Goal: Task Accomplishment & Management: Complete application form

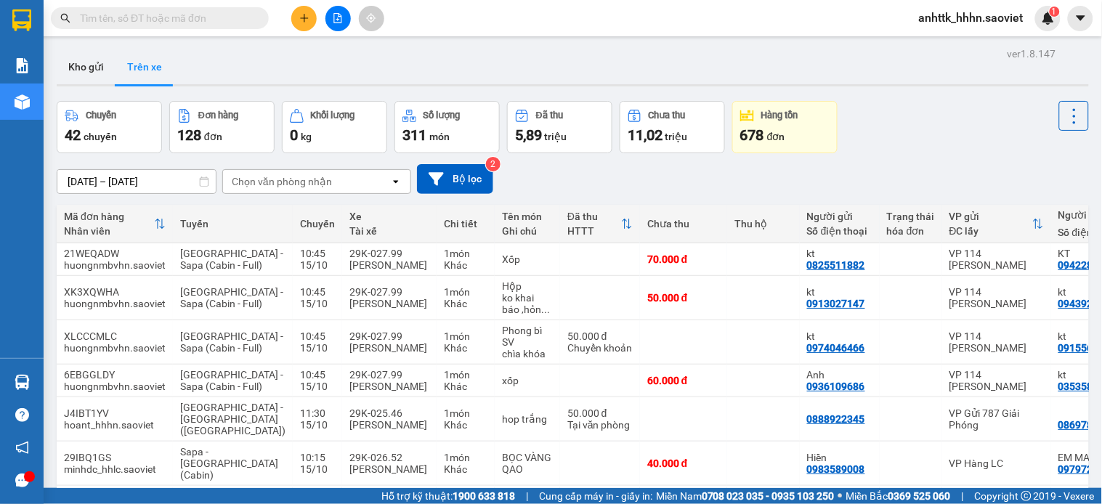
click at [193, 23] on input "text" at bounding box center [166, 18] width 172 height 16
type input "5"
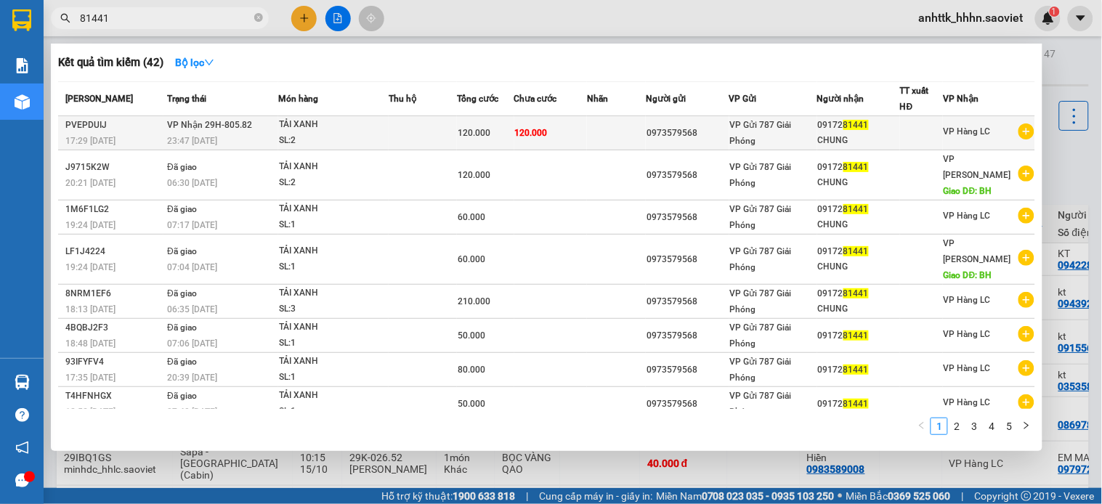
type input "81441"
click at [754, 128] on span "VP Gửi 787 Giải Phóng" at bounding box center [761, 133] width 62 height 26
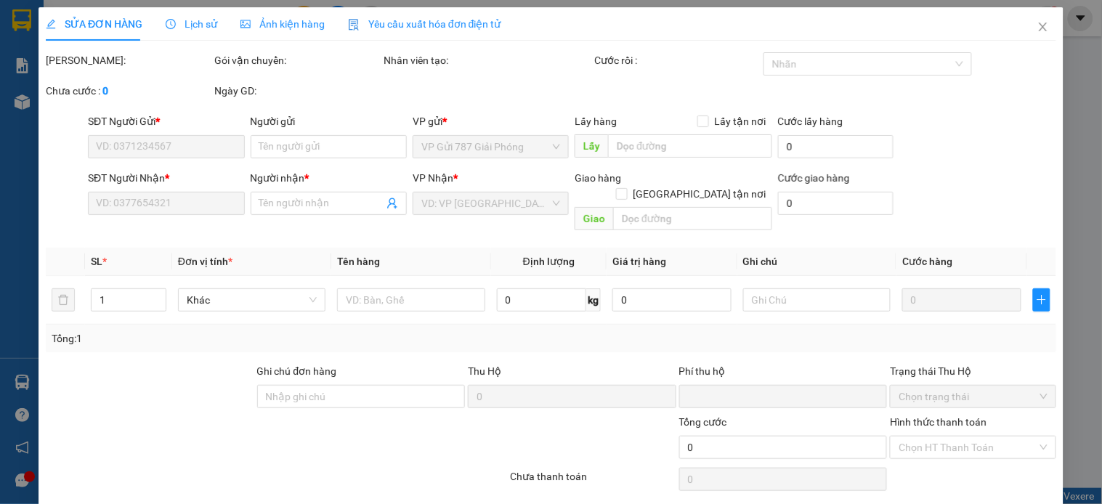
type input "0973579568"
type input "0917281441"
type input "CHUNG"
type input "0"
type input "120.000"
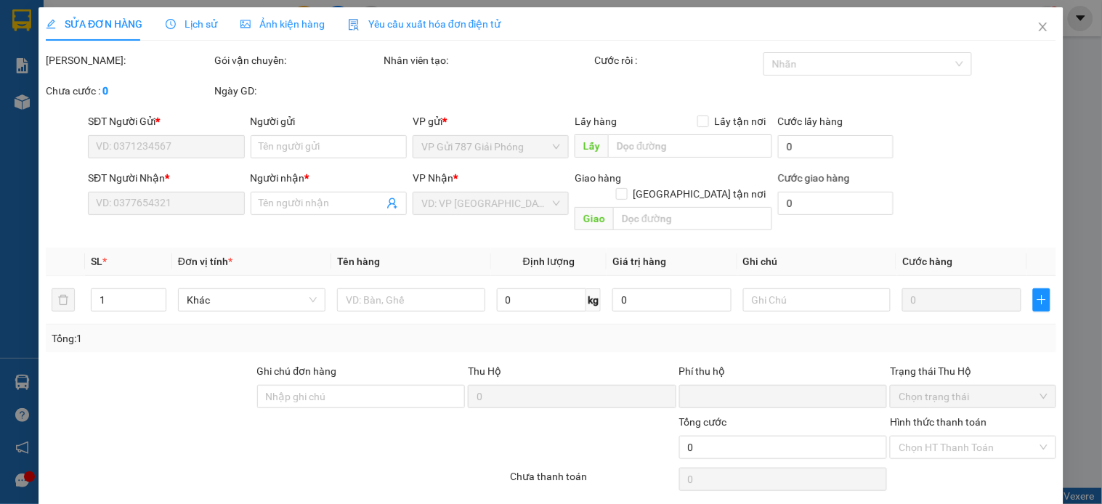
type input "120.000"
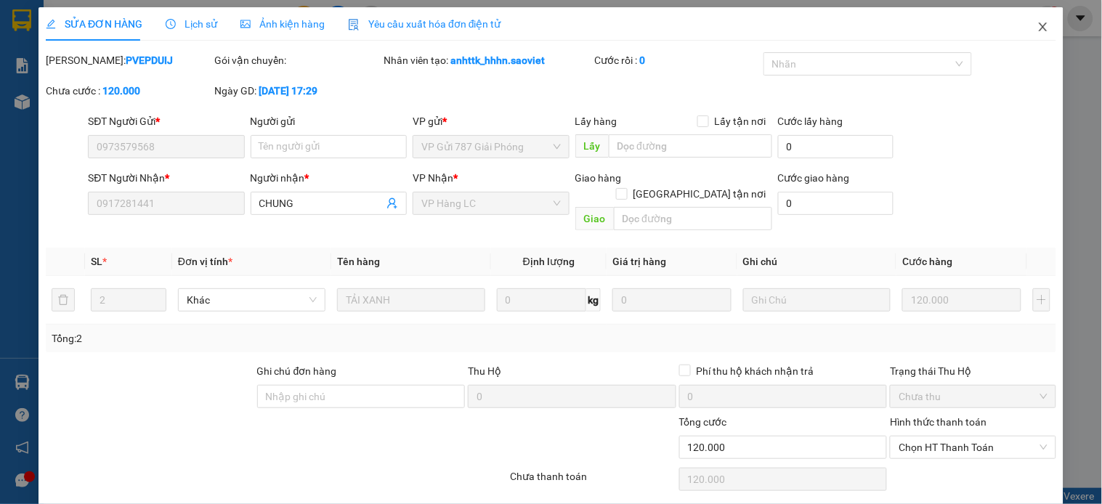
click at [1039, 31] on icon "close" at bounding box center [1043, 27] width 8 height 9
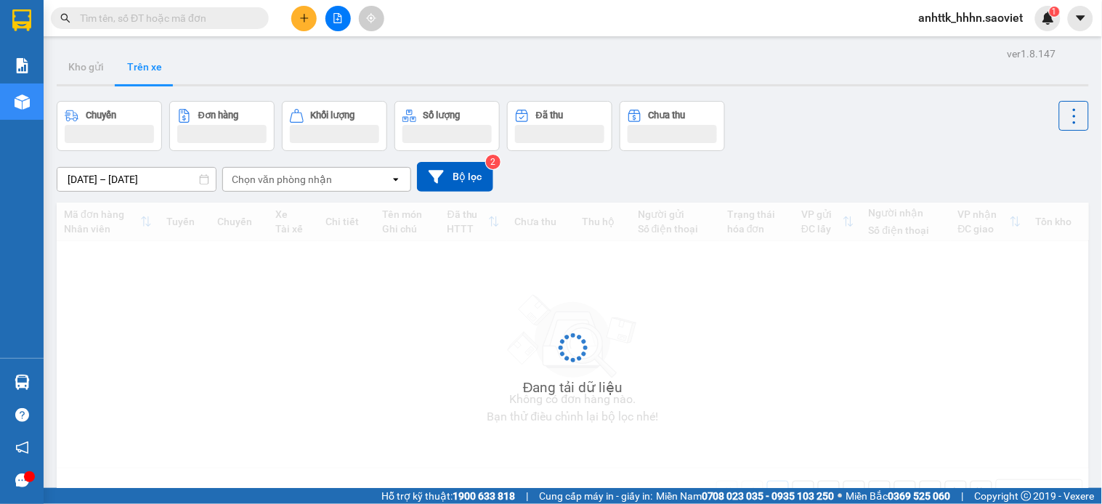
click at [172, 27] on span at bounding box center [160, 18] width 218 height 22
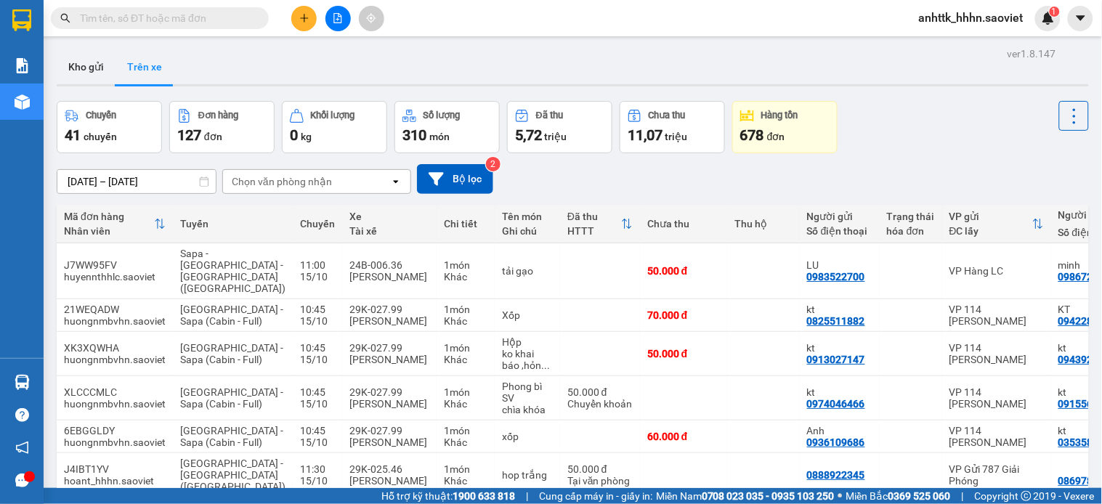
click at [179, 22] on input "text" at bounding box center [166, 18] width 172 height 16
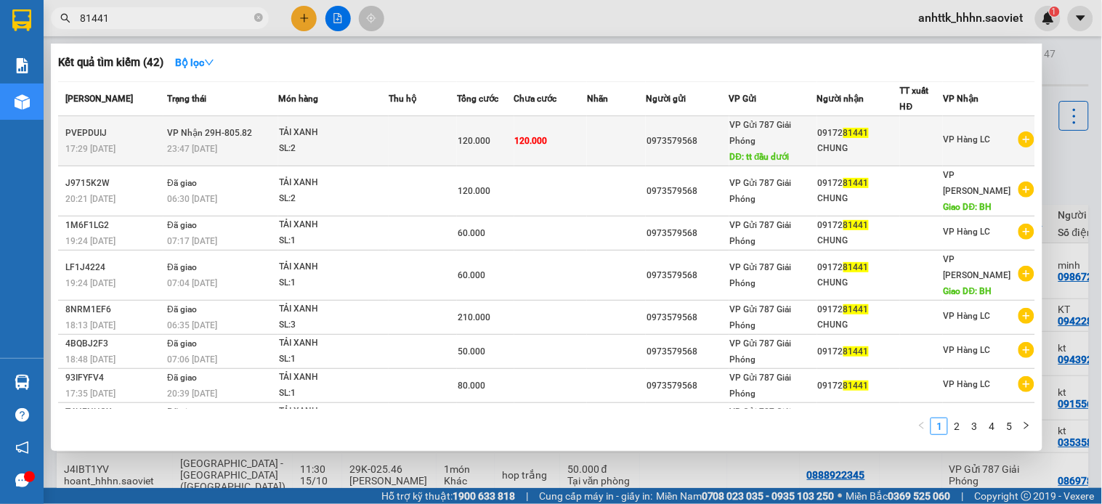
type input "81441"
click at [961, 160] on td "VP Hàng LC" at bounding box center [989, 141] width 92 height 50
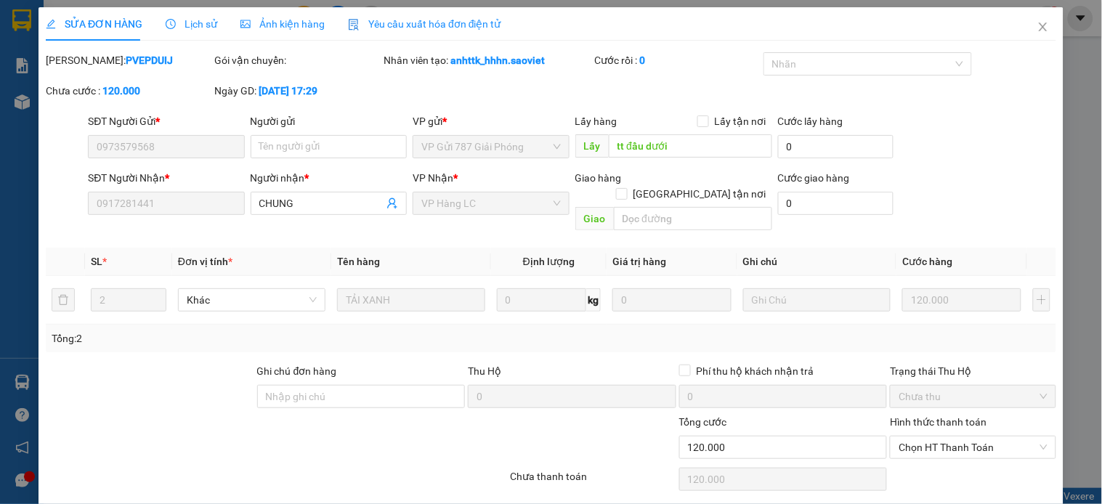
type input "0973579568"
type input "tt đầu dưới"
type input "0917281441"
type input "CHUNG"
type input "0"
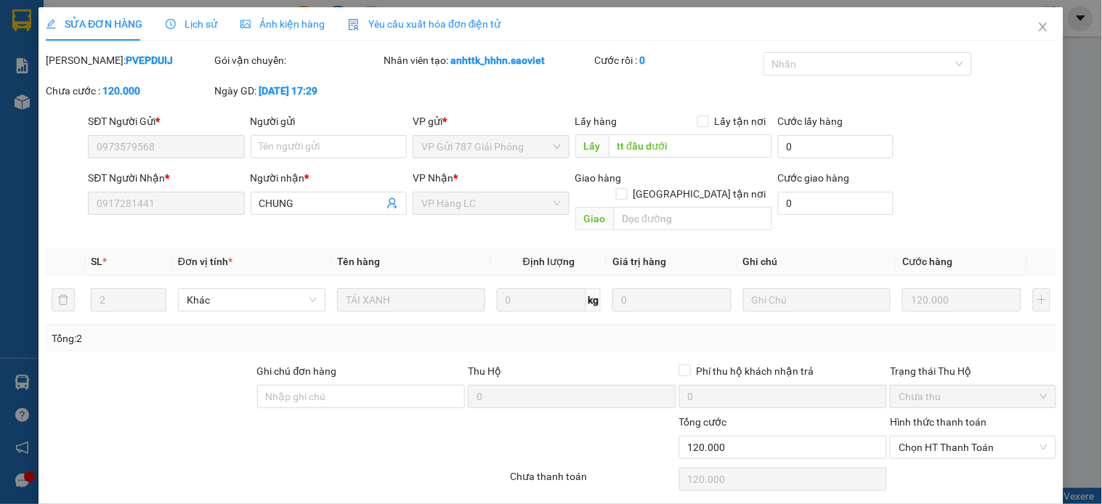
type input "120.000"
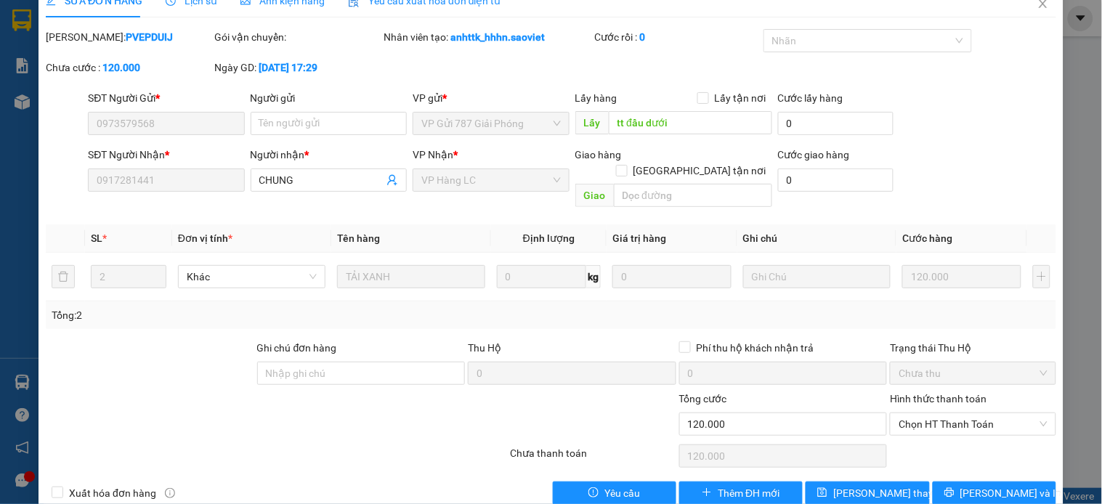
scroll to position [36, 0]
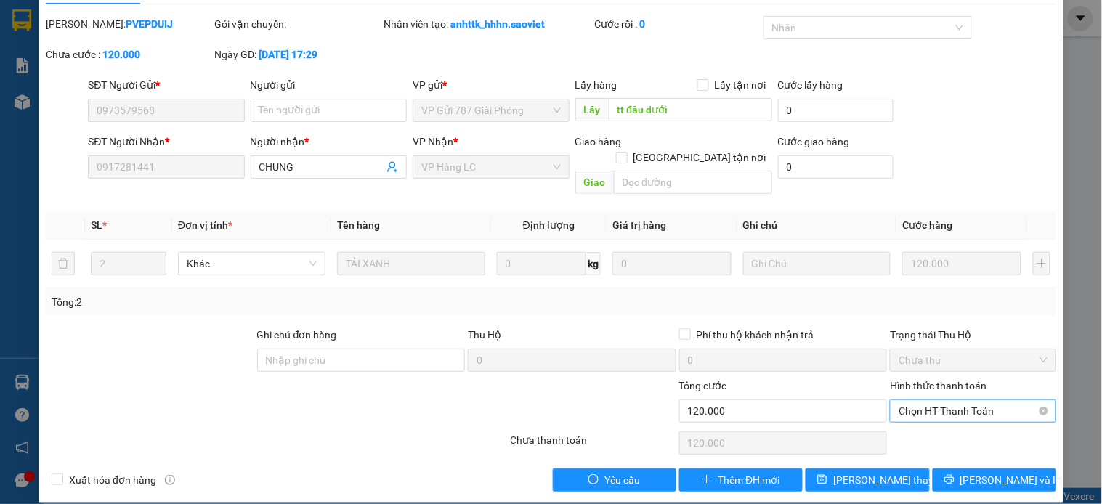
click at [942, 400] on span "Chọn HT Thanh Toán" at bounding box center [973, 411] width 148 height 22
click at [982, 294] on div "Tổng: 2" at bounding box center [551, 302] width 999 height 16
click at [943, 403] on span "Chọn HT Thanh Toán" at bounding box center [973, 411] width 148 height 22
click at [940, 426] on div "Tại văn phòng" at bounding box center [962, 424] width 147 height 16
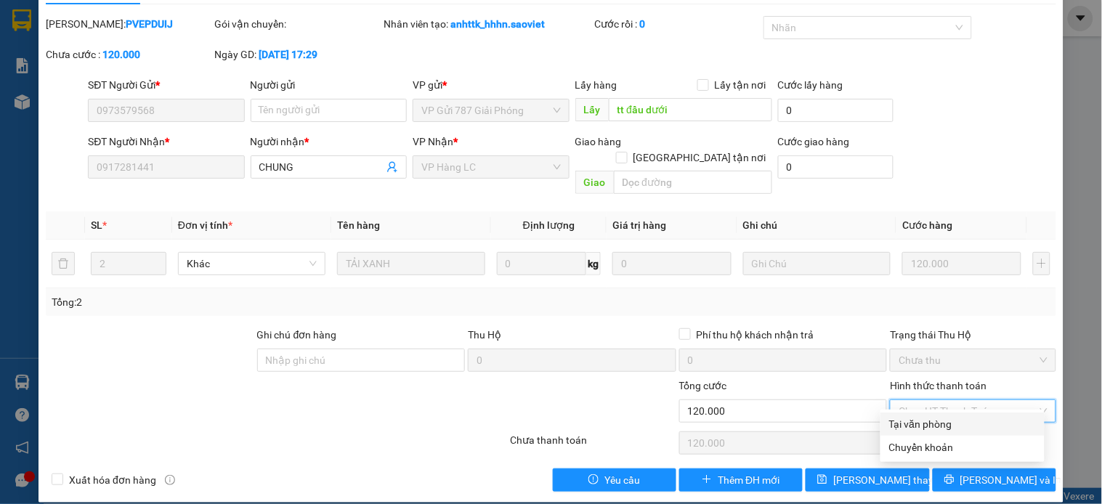
type input "0"
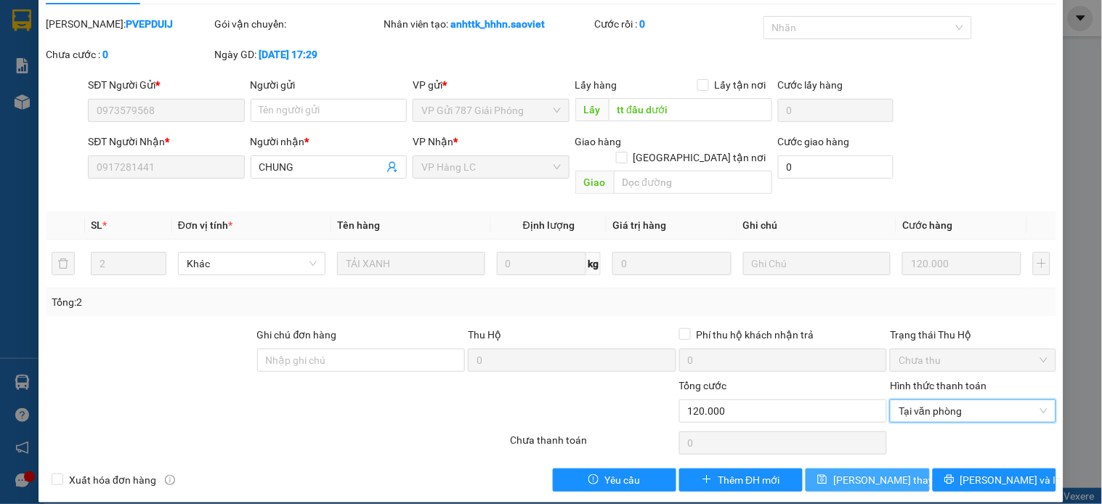
click at [860, 472] on span "Lưu thay đổi" at bounding box center [892, 480] width 116 height 16
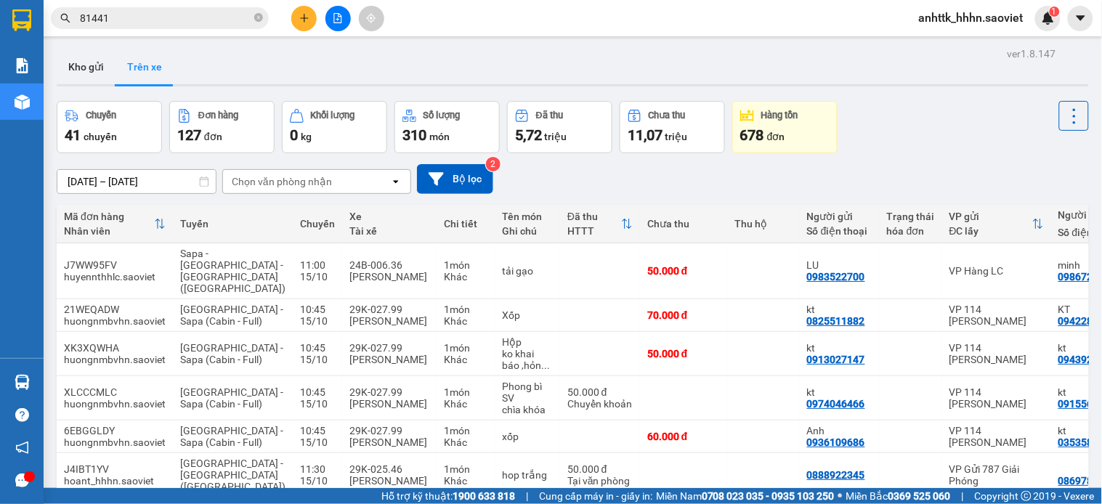
drag, startPoint x: 916, startPoint y: 9, endPoint x: 932, endPoint y: 9, distance: 16.0
click at [923, 9] on span "anhttk_hhhn.saoviet" at bounding box center [972, 18] width 128 height 18
click at [938, 49] on span "Đăng xuất" at bounding box center [978, 45] width 97 height 16
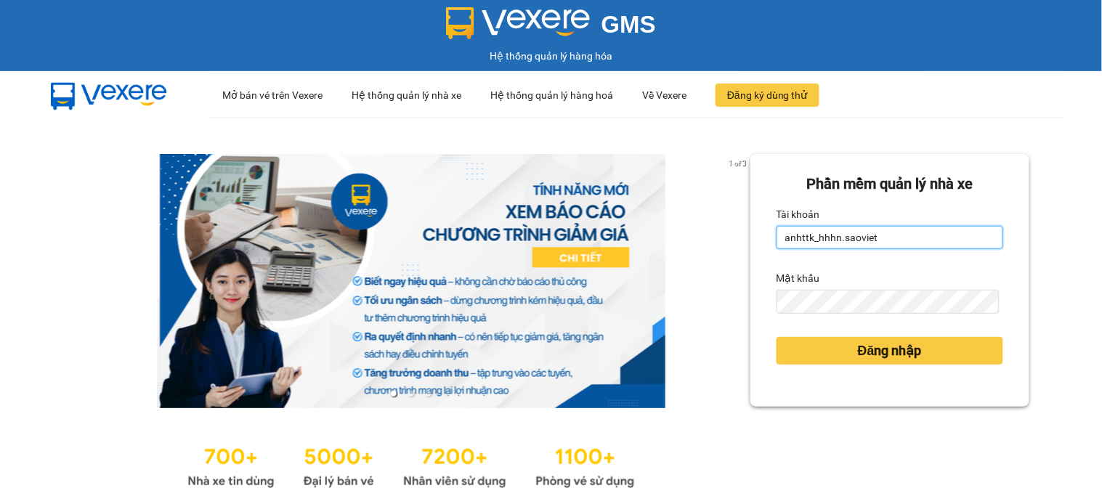
drag, startPoint x: 935, startPoint y: 242, endPoint x: 394, endPoint y: 277, distance: 542.5
click at [394, 277] on div "1 of 3 Phần mềm quản lý nhà xe Tài khoản anhttk_hhhn.saoviet Mật khẩu Đăng nhập" at bounding box center [551, 323] width 1102 height 411
click at [908, 233] on input "anhttk_hhhn.saoviet" at bounding box center [890, 237] width 227 height 23
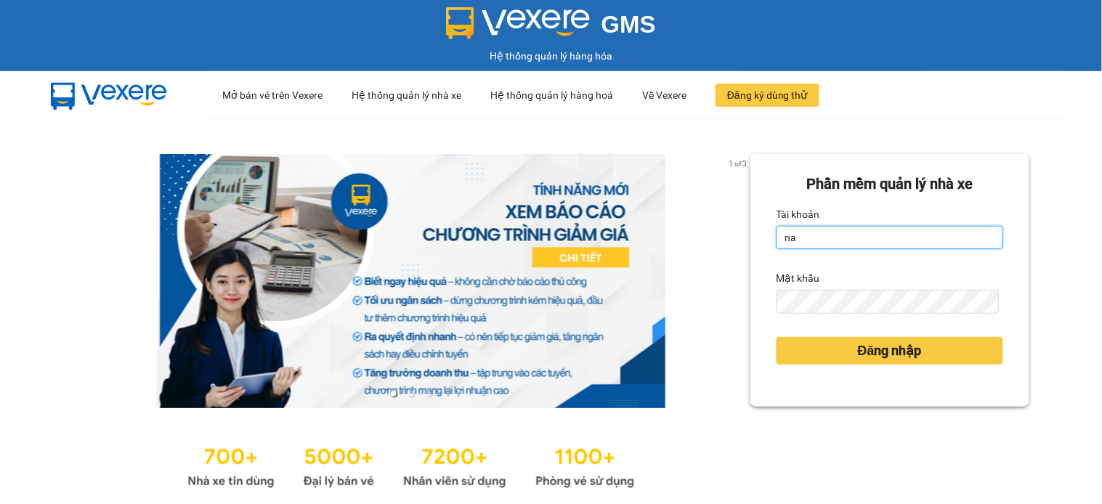
type input "namthhhhn.saoviet"
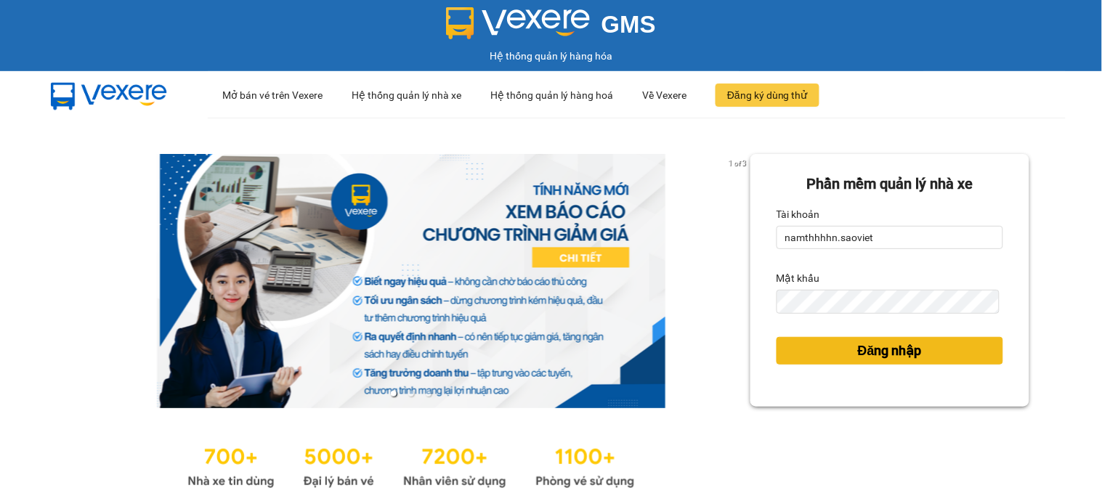
click at [897, 341] on span "Đăng nhập" at bounding box center [890, 351] width 64 height 20
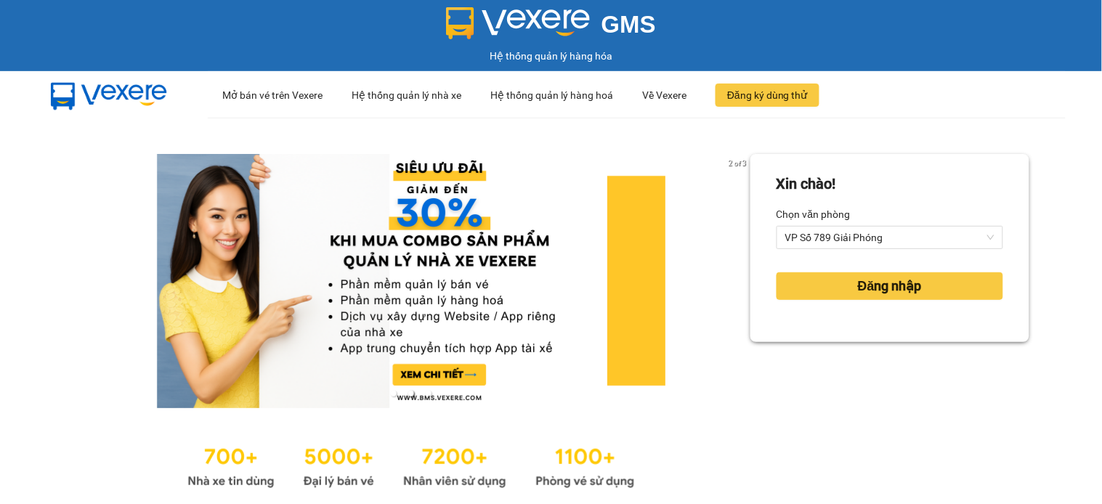
click at [888, 251] on form "Xin chào! Chọn văn phòng VP Số 789 Giải Phóng Đăng nhập" at bounding box center [890, 248] width 227 height 150
click at [872, 244] on span "VP Số 789 Giải Phóng" at bounding box center [890, 238] width 209 height 22
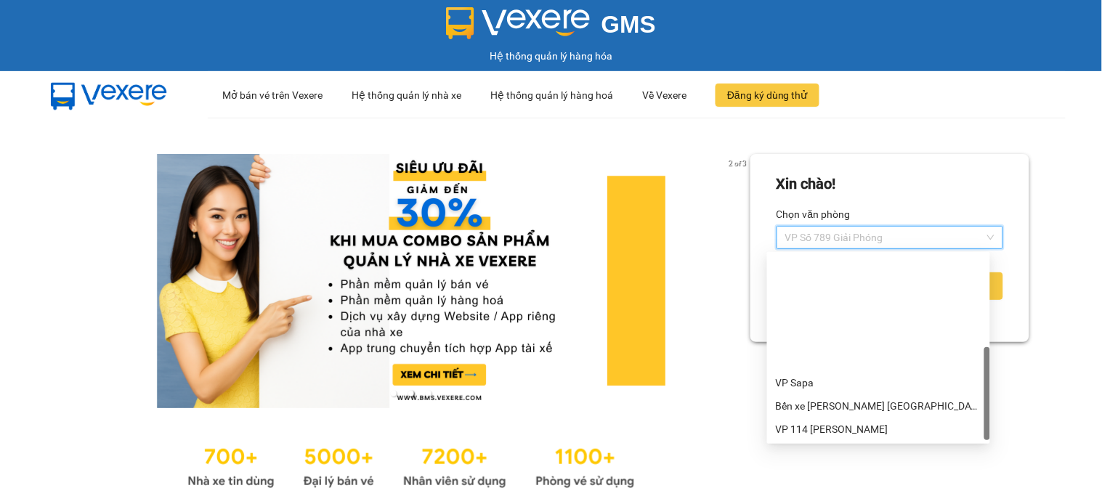
scroll to position [139, 0]
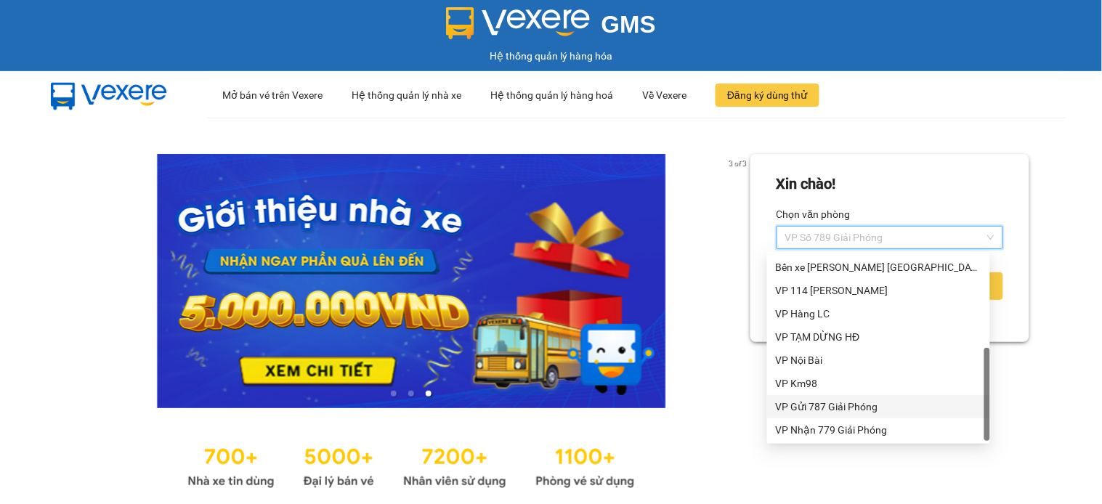
click at [858, 404] on div "VP Gửi 787 Giải Phóng" at bounding box center [879, 407] width 206 height 16
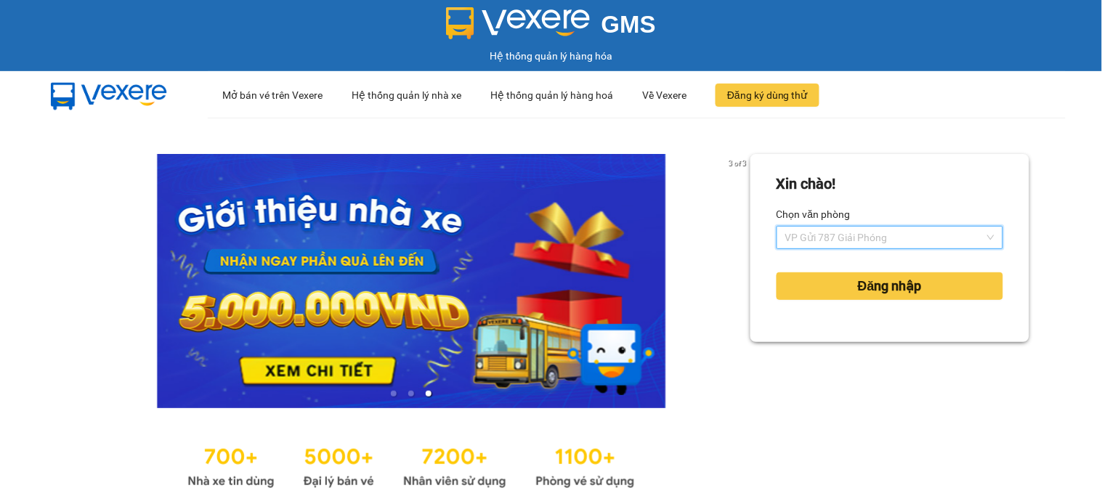
drag, startPoint x: 861, startPoint y: 243, endPoint x: 848, endPoint y: 350, distance: 106.9
click at [860, 243] on span "VP Gửi 787 Giải Phóng" at bounding box center [890, 238] width 209 height 22
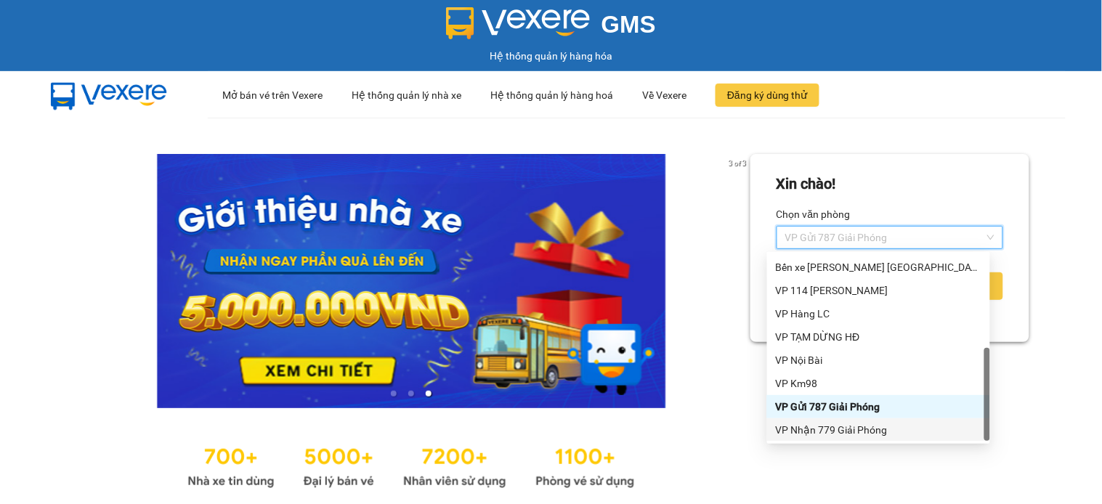
click at [852, 438] on div "VP Nhận 779 Giải Phóng" at bounding box center [878, 430] width 223 height 23
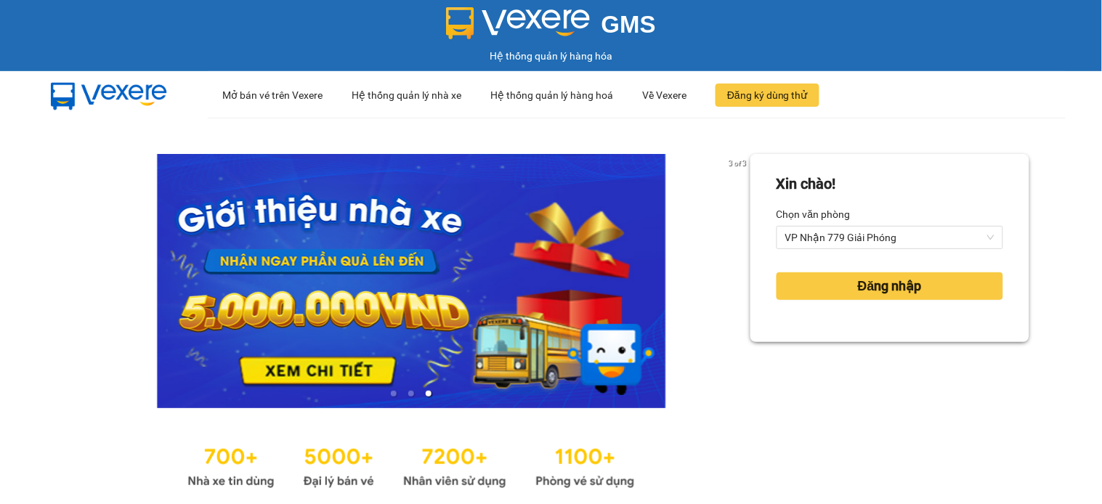
click at [859, 271] on div "Đăng nhập" at bounding box center [890, 286] width 227 height 39
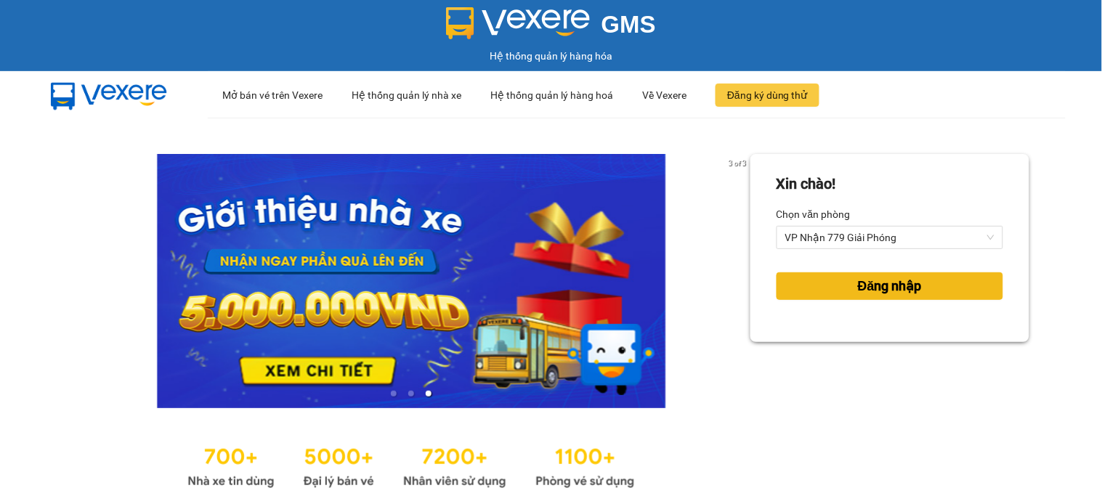
click at [859, 284] on span "Đăng nhập" at bounding box center [890, 286] width 64 height 20
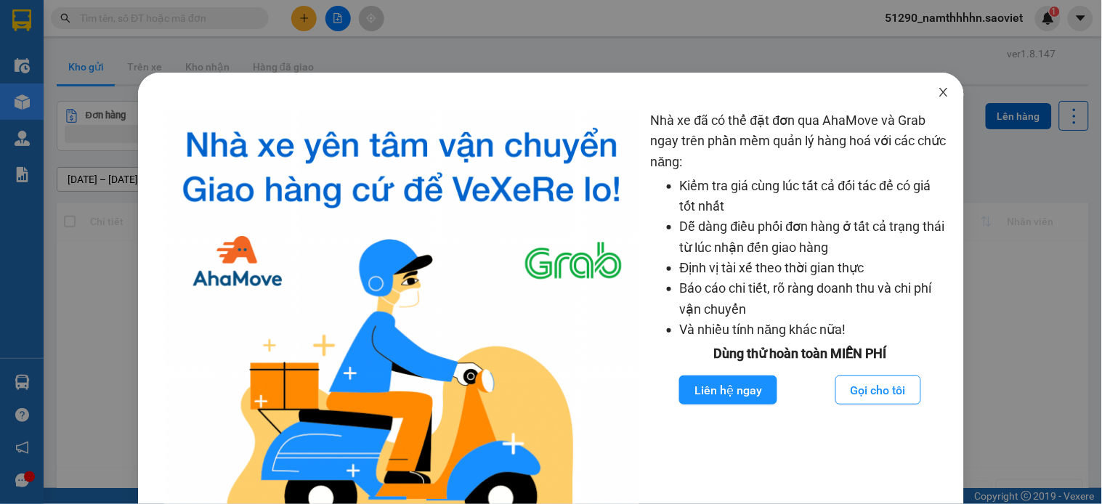
click at [924, 84] on span "Close" at bounding box center [944, 93] width 41 height 41
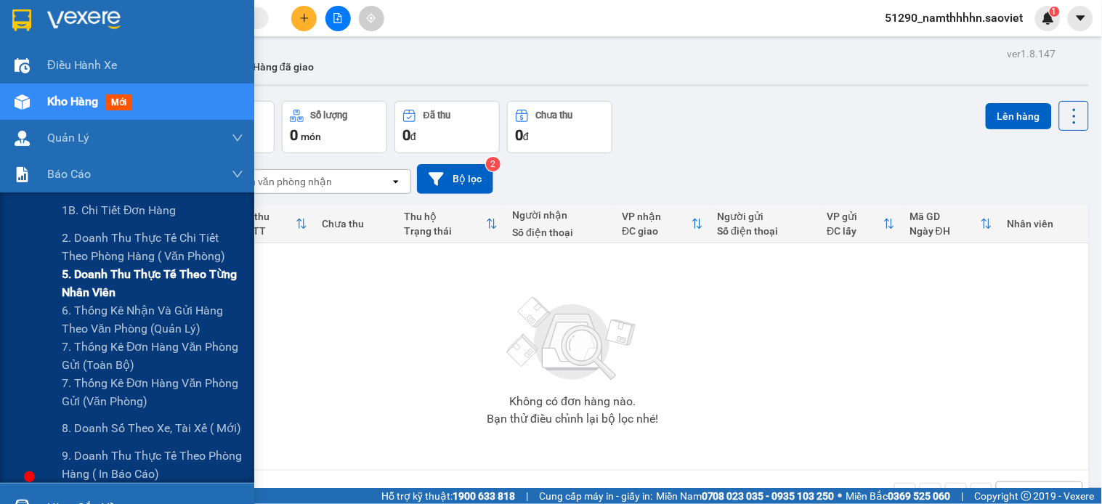
drag, startPoint x: 98, startPoint y: 264, endPoint x: 98, endPoint y: 296, distance: 32.0
click at [98, 296] on div "1B. [PERSON_NAME] đơn hàng 2. Doanh thu [PERSON_NAME] tế [PERSON_NAME] [PERSON_…" at bounding box center [127, 338] width 254 height 291
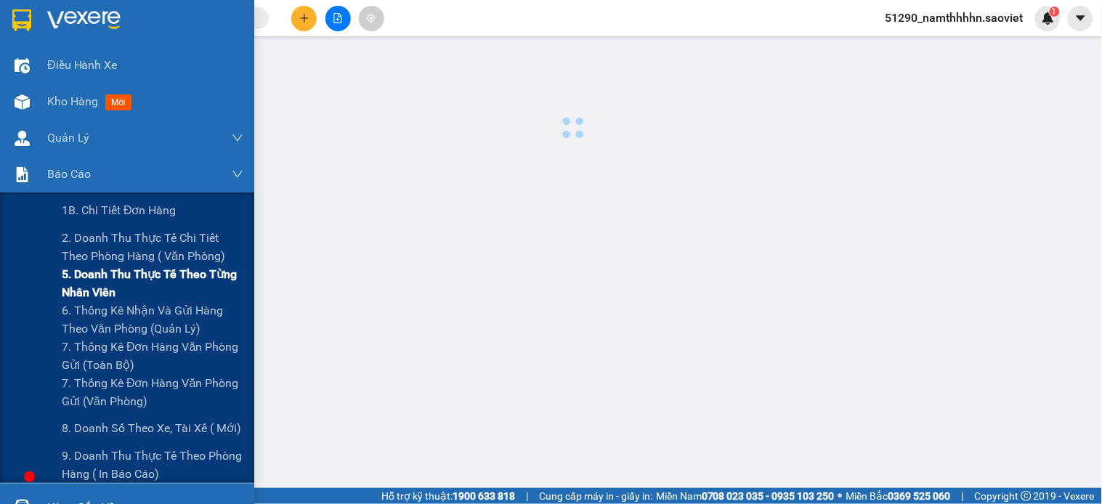
click at [98, 296] on span "5. Doanh thu thực tế theo từng nhân viên" at bounding box center [153, 283] width 182 height 36
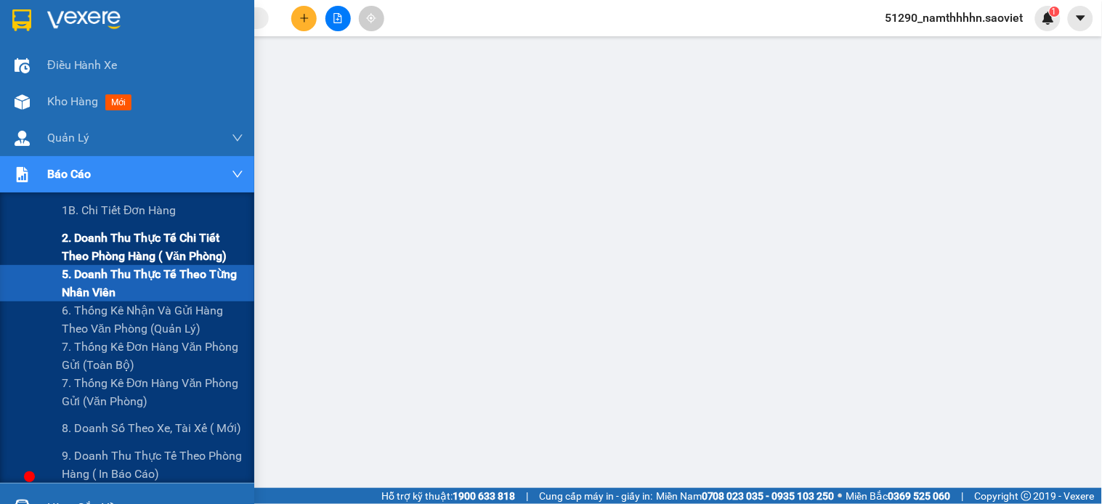
click at [104, 249] on span "2. Doanh thu thực tế chi tiết theo phòng hàng ( văn phòng)" at bounding box center [153, 247] width 182 height 36
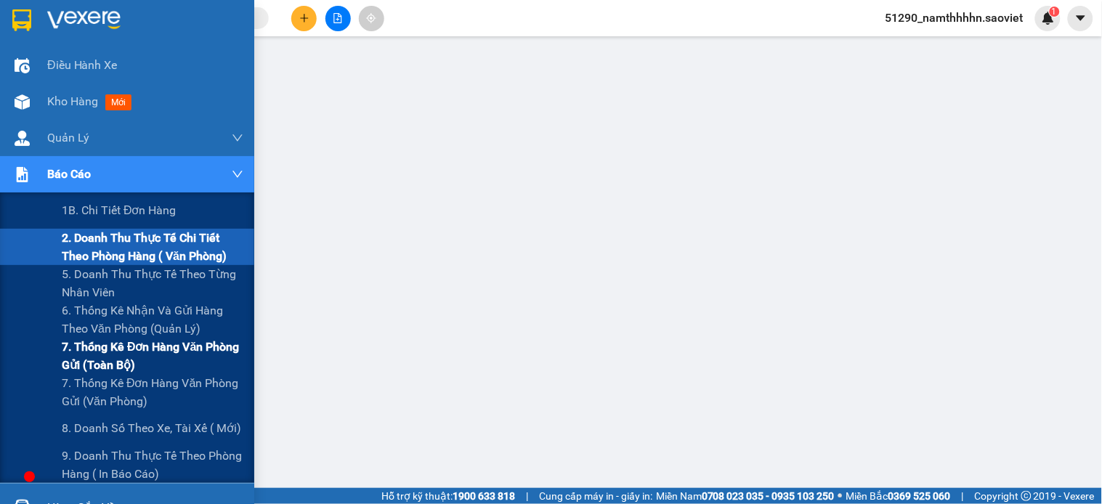
drag, startPoint x: 115, startPoint y: 389, endPoint x: 116, endPoint y: 360, distance: 28.4
click at [116, 360] on div "1B. [PERSON_NAME] đơn hàng 2. Doanh thu [PERSON_NAME] tế [PERSON_NAME] [PERSON_…" at bounding box center [127, 338] width 254 height 291
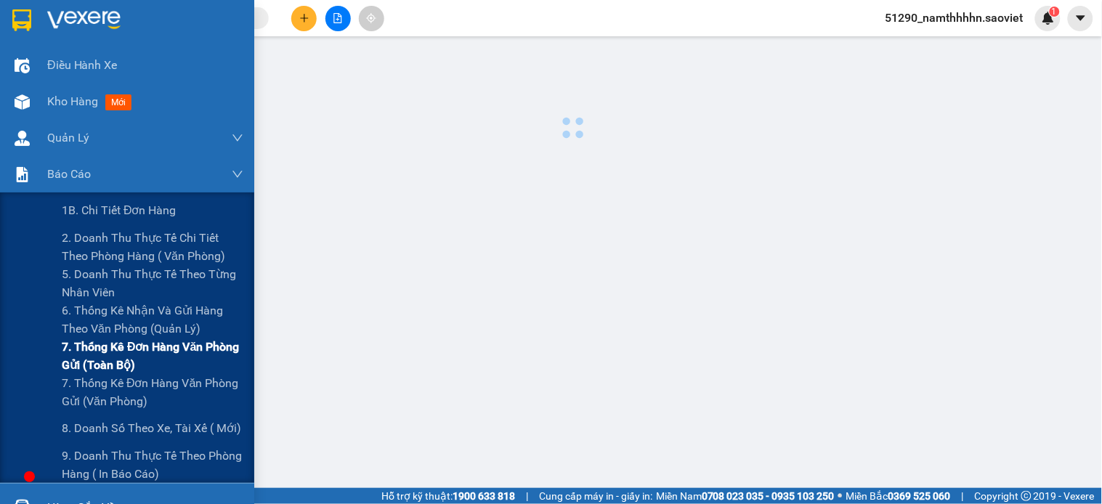
click at [116, 360] on span "7. Thống kê đơn hàng văn phòng gửi (toàn bộ)" at bounding box center [153, 356] width 182 height 36
